Goal: Find specific page/section: Find specific page/section

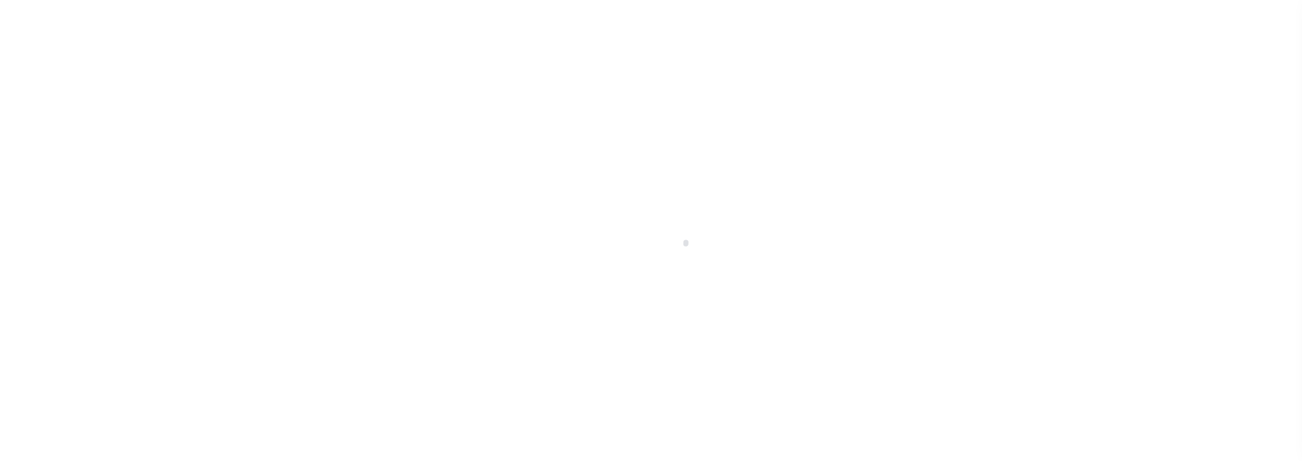
select select "100"
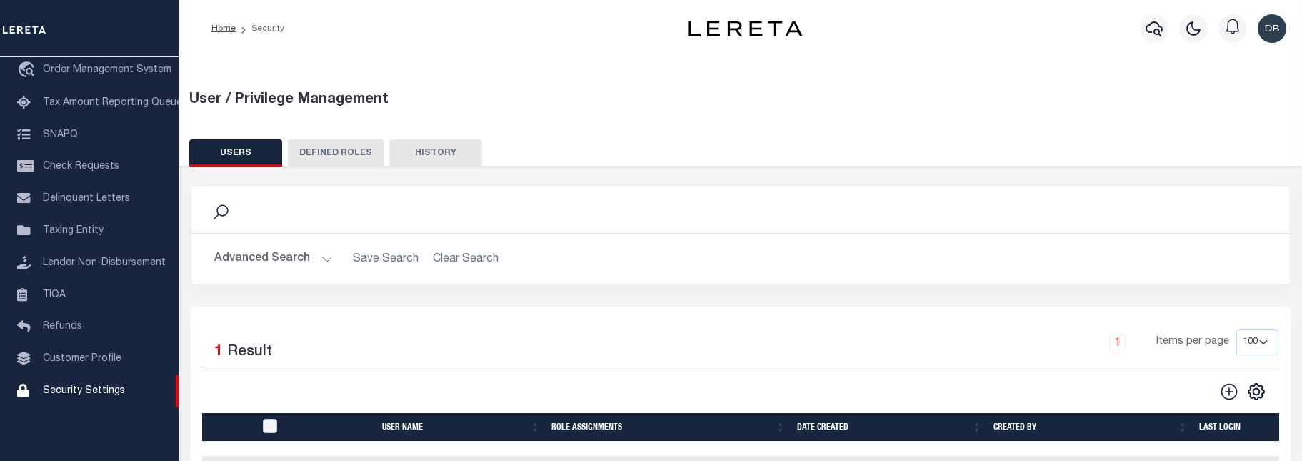
click at [248, 263] on button "Advanced Search" at bounding box center [273, 259] width 119 height 28
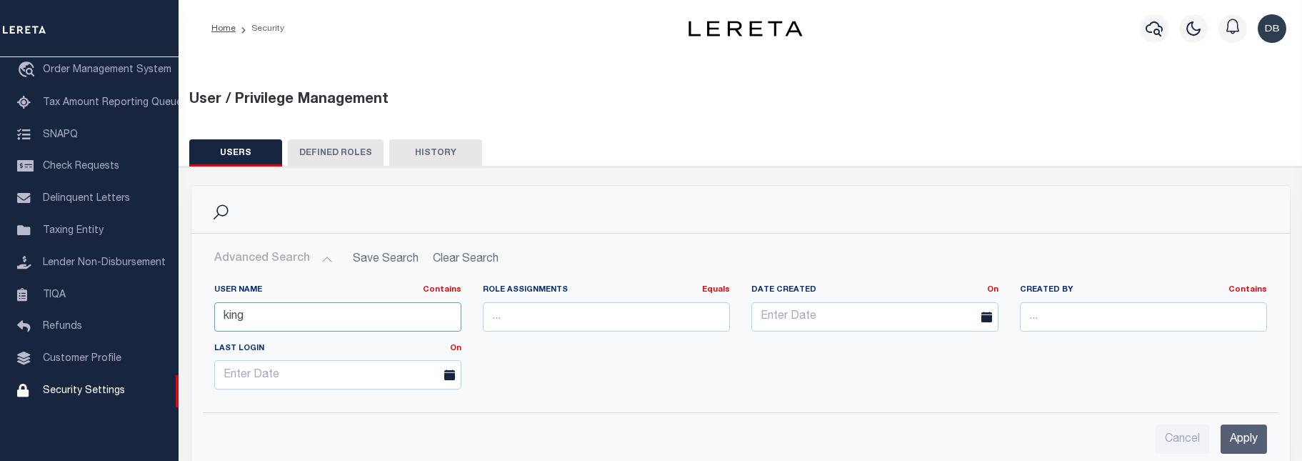
drag, startPoint x: 269, startPoint y: 315, endPoint x: 46, endPoint y: 310, distance: 223.0
click at [214, 310] on input "king" at bounding box center [337, 316] width 247 height 29
type input "[PERSON_NAME]"
drag, startPoint x: 1234, startPoint y: 439, endPoint x: 1175, endPoint y: 418, distance: 63.1
click at [1235, 439] on input "Apply" at bounding box center [1244, 438] width 46 height 29
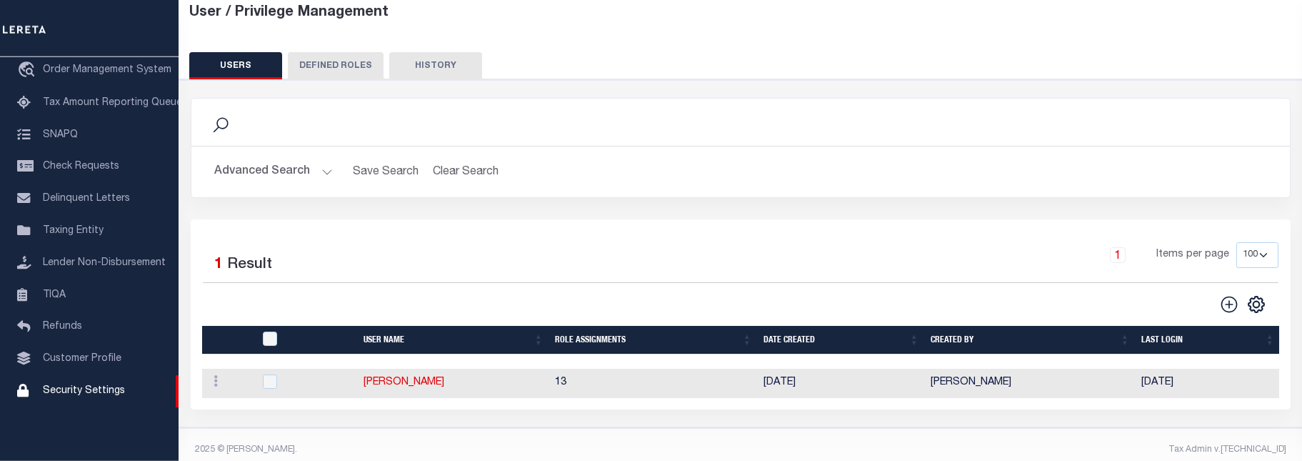
scroll to position [100, 0]
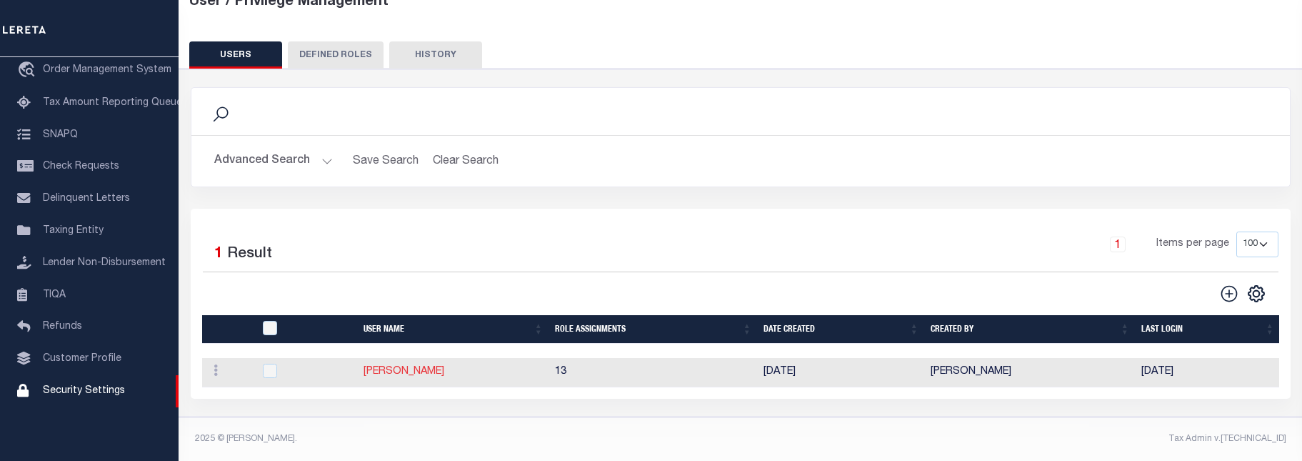
click at [406, 377] on link "[PERSON_NAME]" at bounding box center [404, 372] width 81 height 10
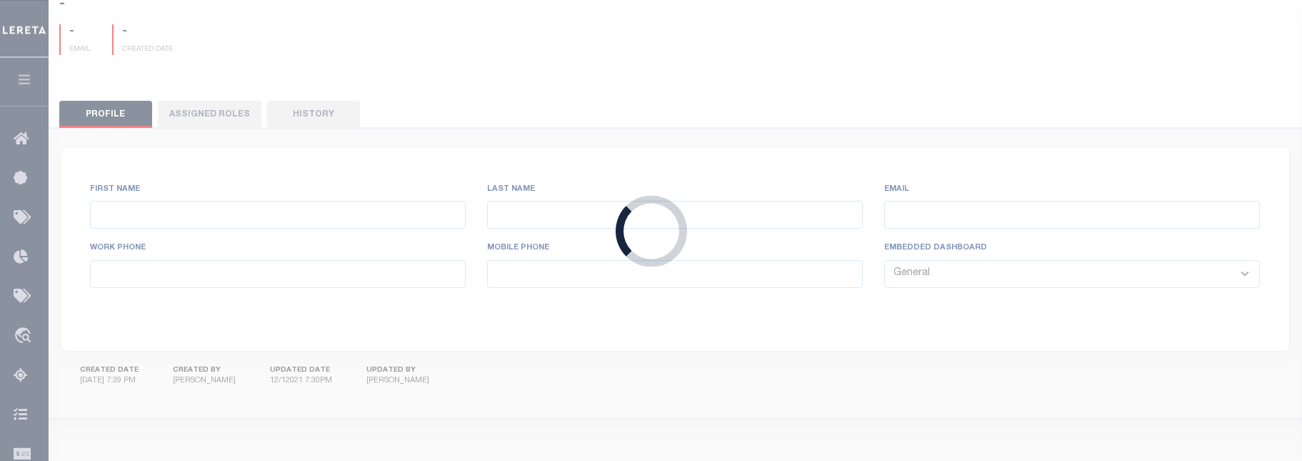
type input "[PERSON_NAME],"
type input "[PERSON_NAME]"
type input "[EMAIL_ADDRESS][DOMAIN_NAME]"
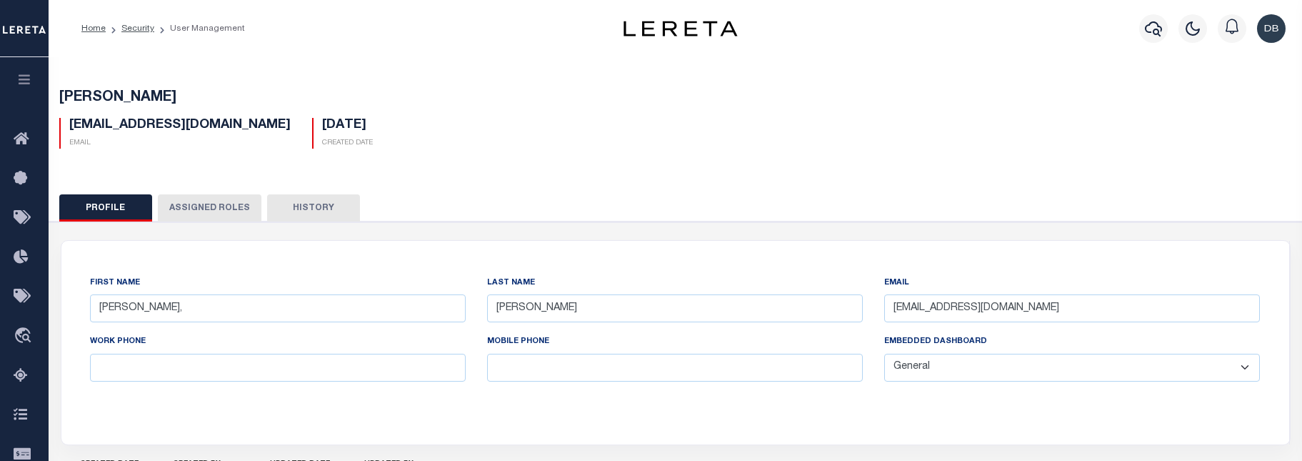
click at [124, 203] on button "Profile" at bounding box center [105, 207] width 93 height 27
click at [180, 205] on button "Assigned Roles" at bounding box center [210, 207] width 104 height 27
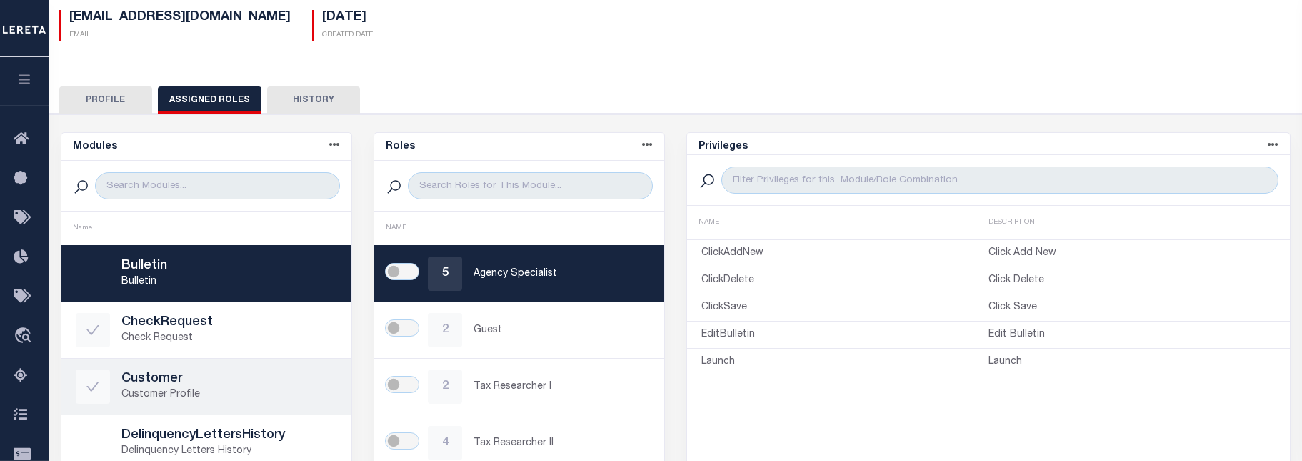
scroll to position [73, 0]
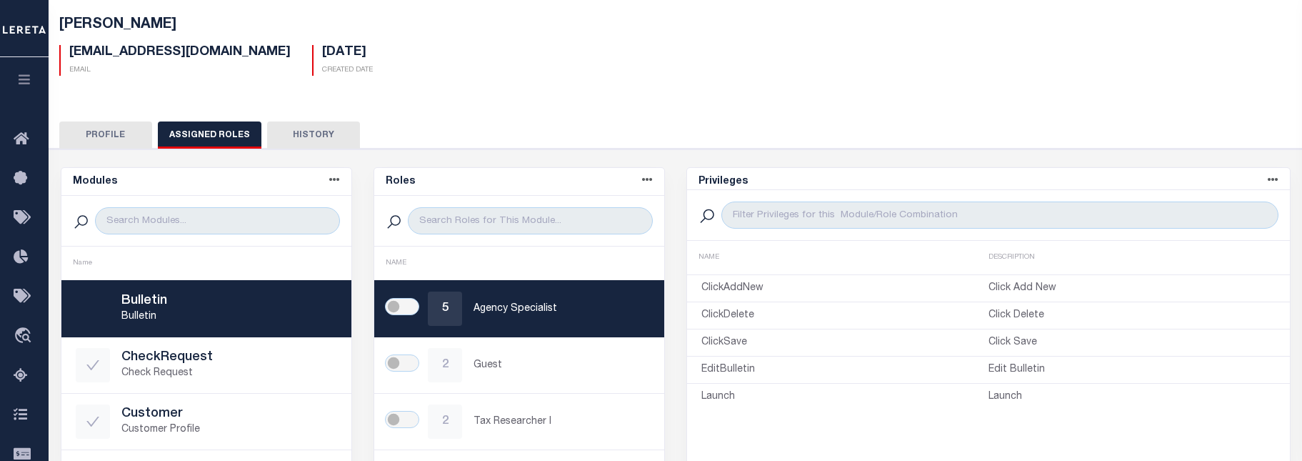
click at [284, 127] on button "History" at bounding box center [313, 134] width 93 height 27
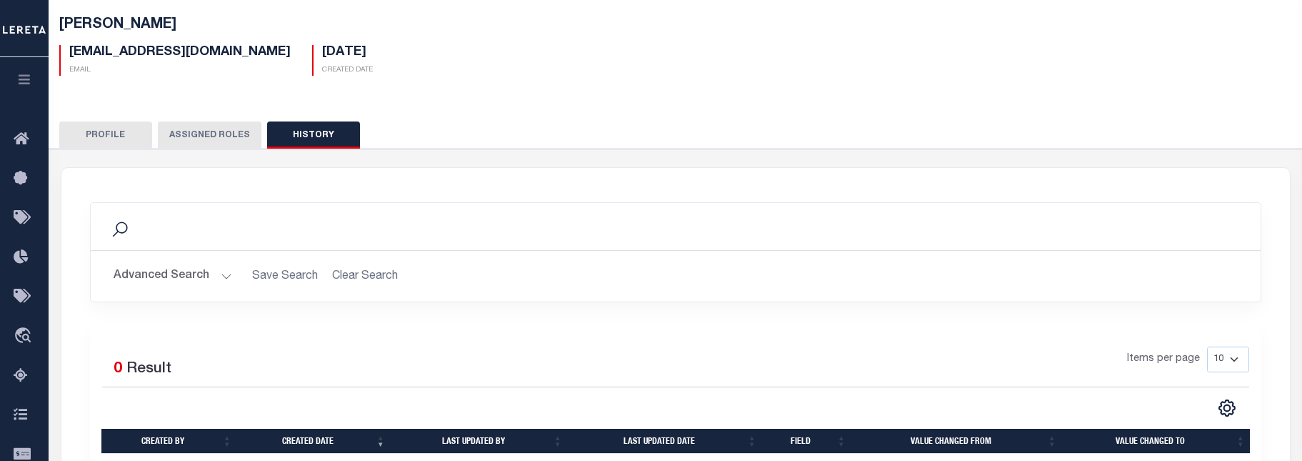
scroll to position [296, 0]
